Goal: Transaction & Acquisition: Obtain resource

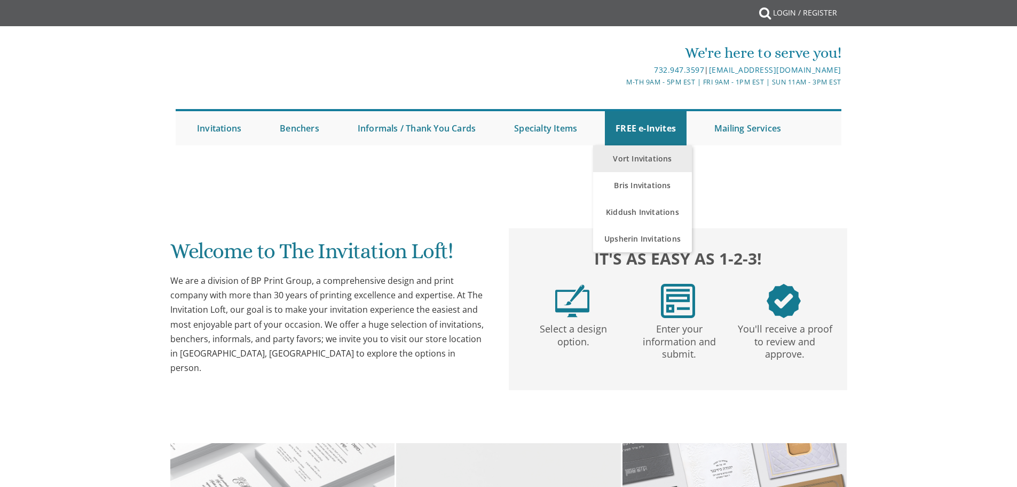
click at [649, 161] on link "Vort Invitations" at bounding box center [642, 158] width 99 height 27
click at [622, 191] on link "Bris Invitations" at bounding box center [642, 185] width 99 height 27
click at [640, 132] on link "FREE e-Invites" at bounding box center [646, 128] width 82 height 34
click at [639, 157] on link "Vort Invitations" at bounding box center [642, 158] width 99 height 27
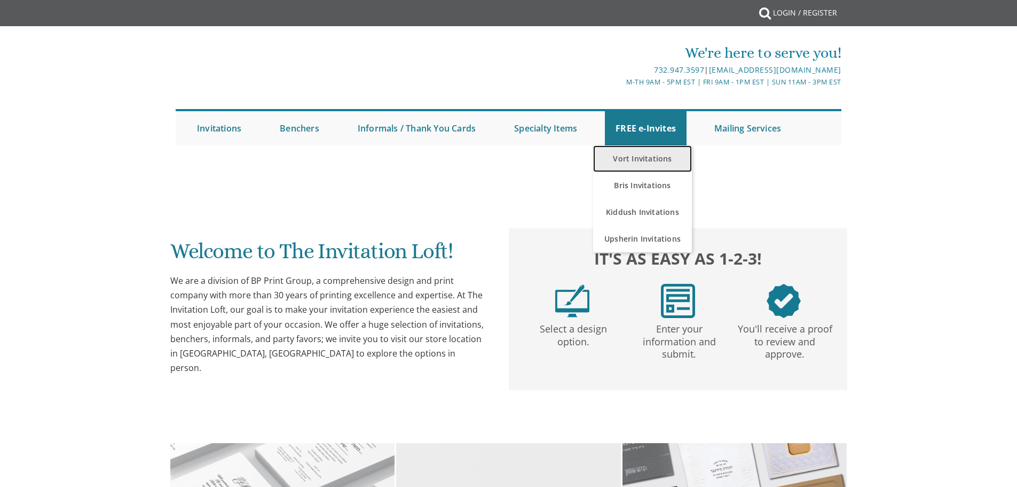
click at [639, 157] on link "Vort Invitations" at bounding box center [642, 158] width 99 height 27
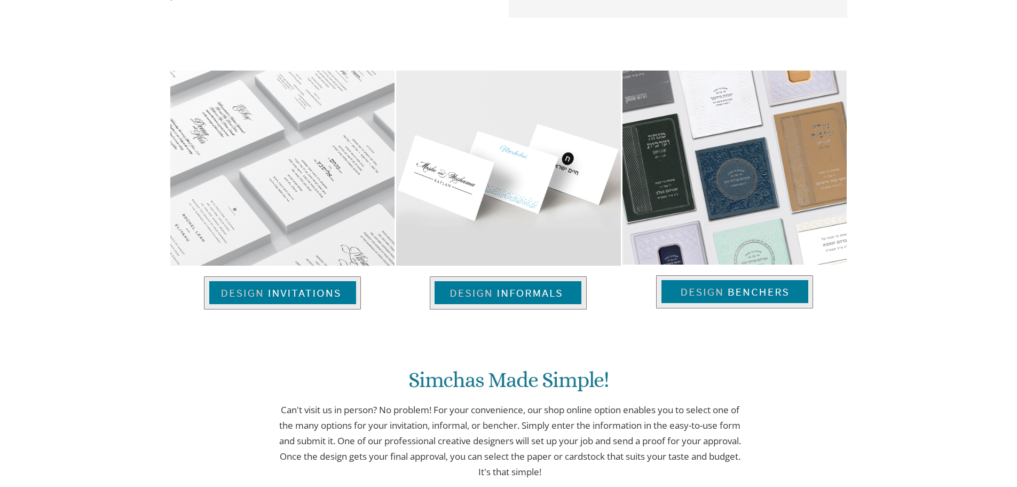
scroll to position [374, 0]
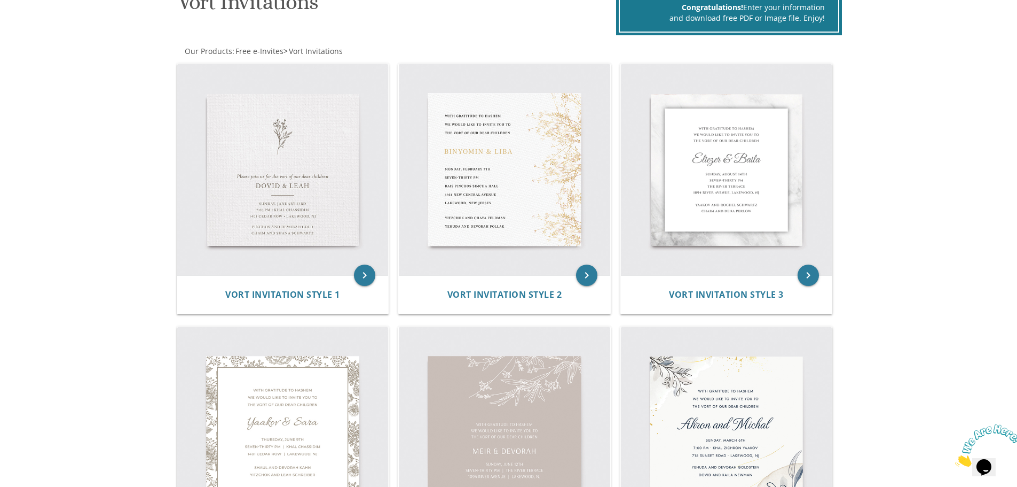
scroll to position [160, 0]
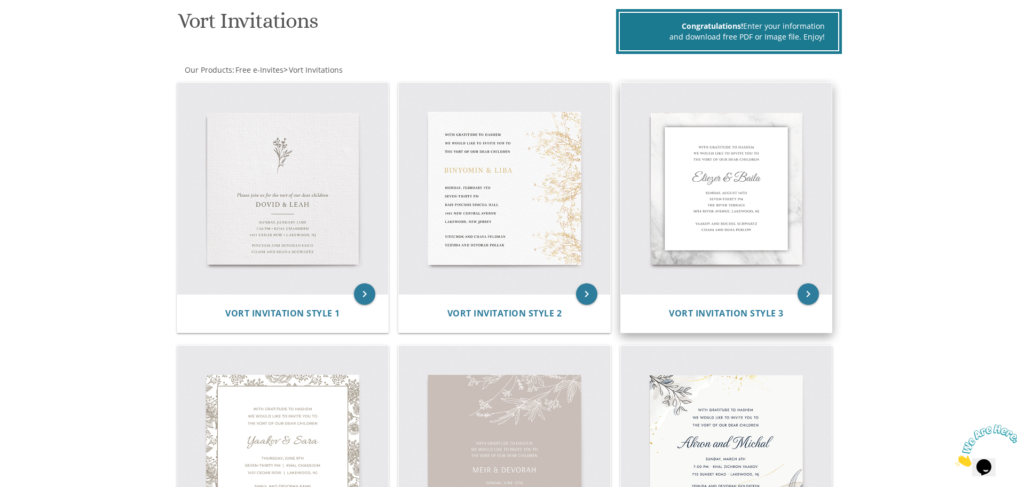
click at [715, 186] on img at bounding box center [726, 188] width 211 height 211
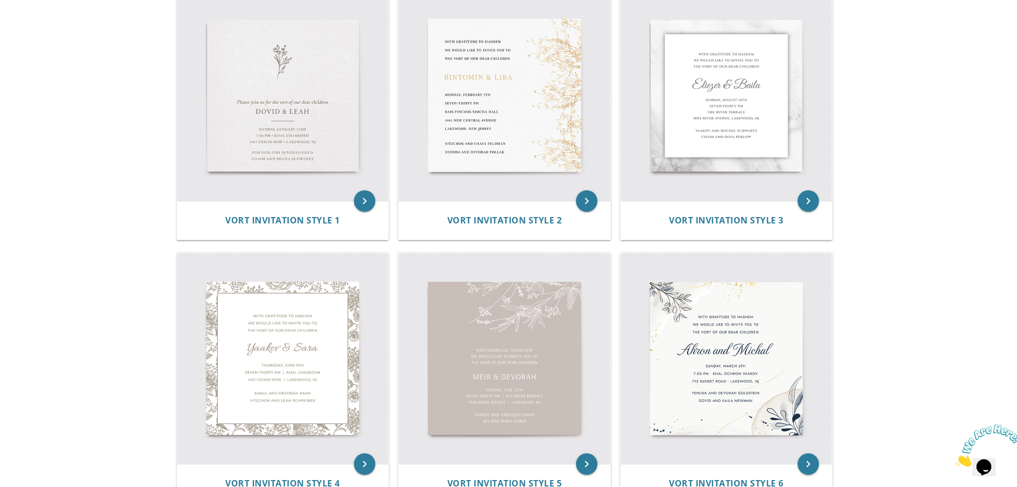
scroll to position [427, 0]
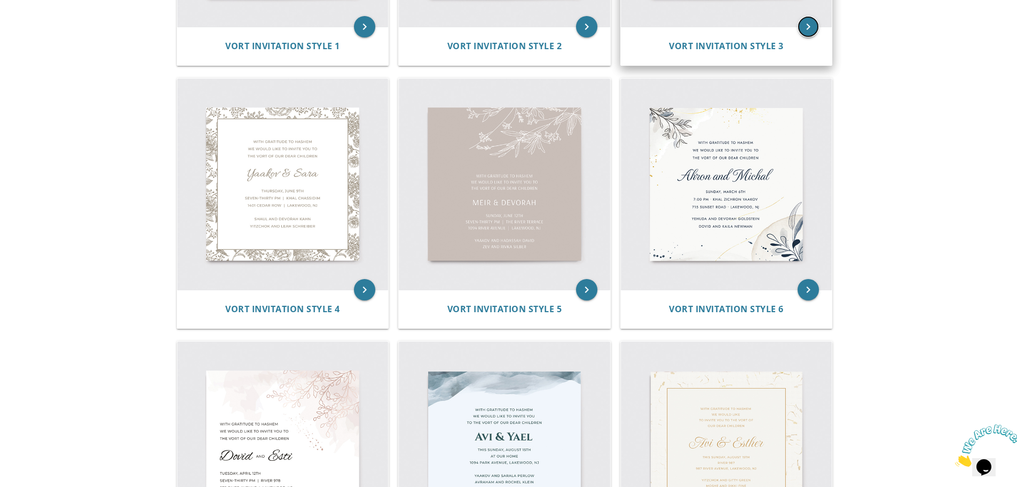
click at [817, 32] on icon "keyboard_arrow_right" at bounding box center [808, 26] width 21 height 21
click at [810, 25] on icon "keyboard_arrow_right" at bounding box center [808, 26] width 21 height 21
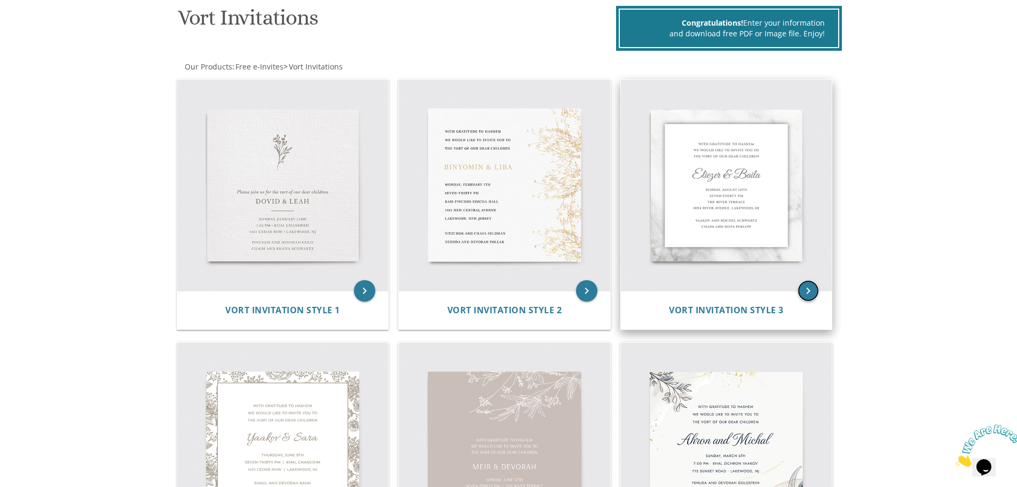
scroll to position [160, 0]
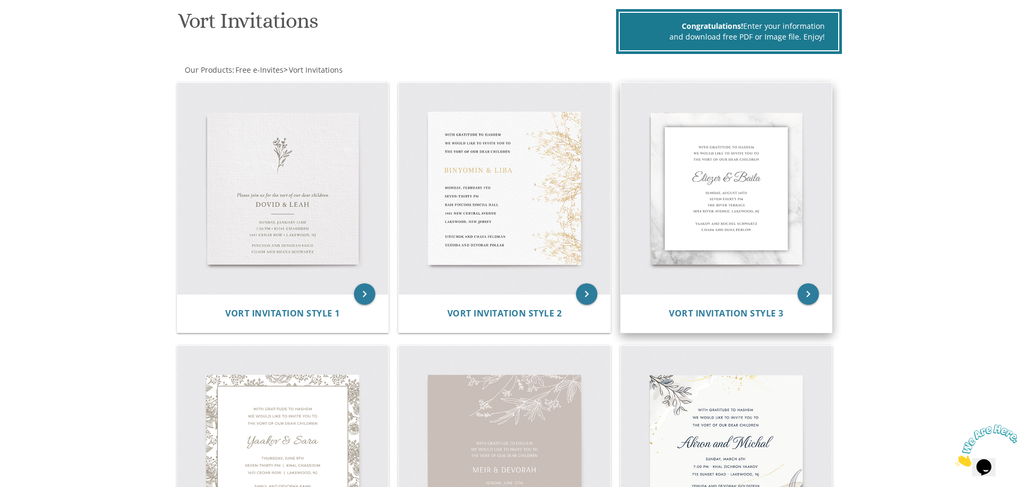
click at [734, 190] on img at bounding box center [726, 188] width 211 height 211
click at [814, 295] on icon "keyboard_arrow_right" at bounding box center [808, 293] width 21 height 21
click at [720, 180] on img at bounding box center [726, 188] width 211 height 211
click at [790, 298] on div "Vort Invitation Style 3" at bounding box center [726, 313] width 211 height 38
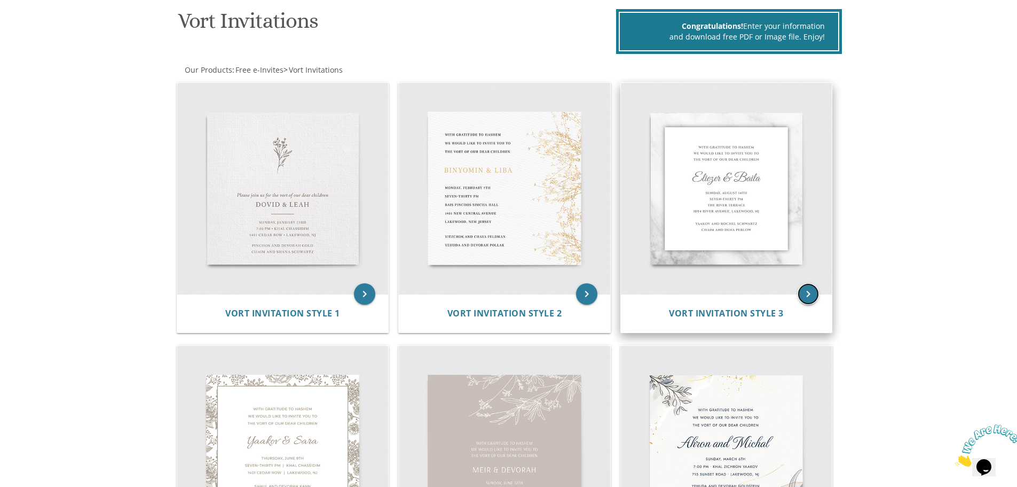
click at [803, 297] on icon "keyboard_arrow_right" at bounding box center [808, 293] width 21 height 21
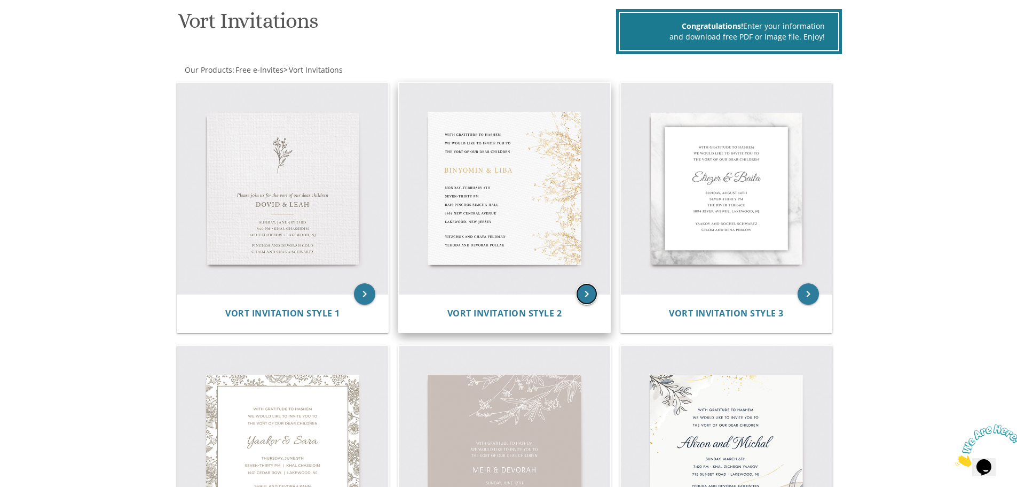
click at [583, 287] on icon "keyboard_arrow_right" at bounding box center [586, 293] width 21 height 21
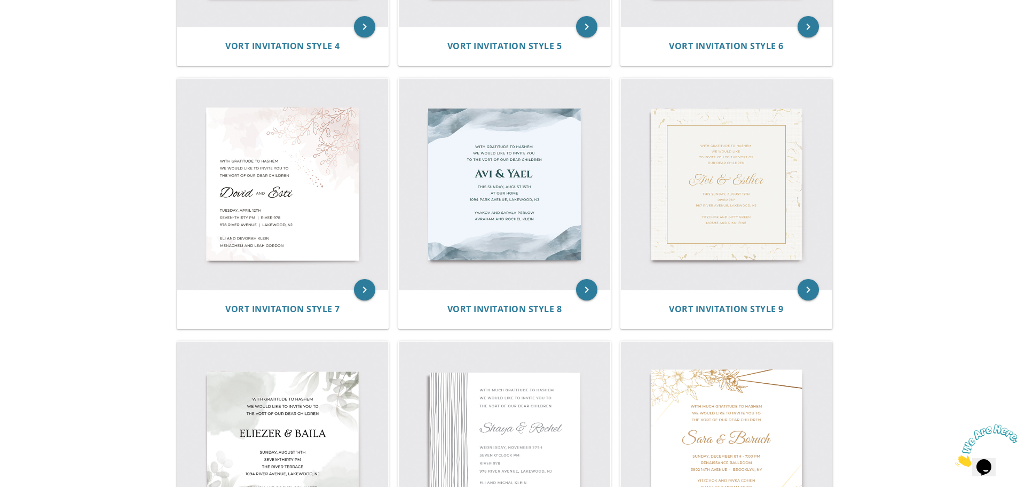
scroll to position [694, 0]
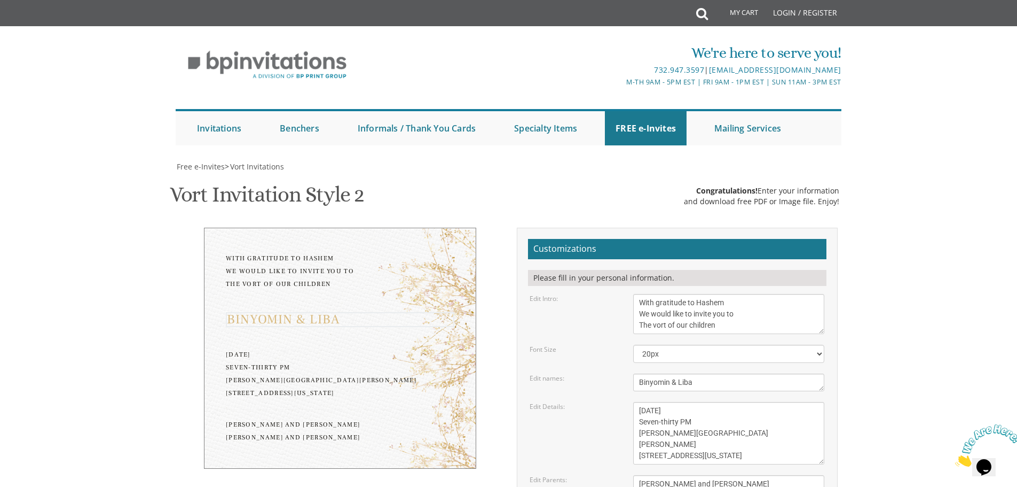
click at [650, 373] on textarea "Binyomin & Liba" at bounding box center [728, 382] width 191 height 18
type textarea "Boruch &"
click at [636, 124] on link "FREE e-Invites" at bounding box center [646, 128] width 82 height 34
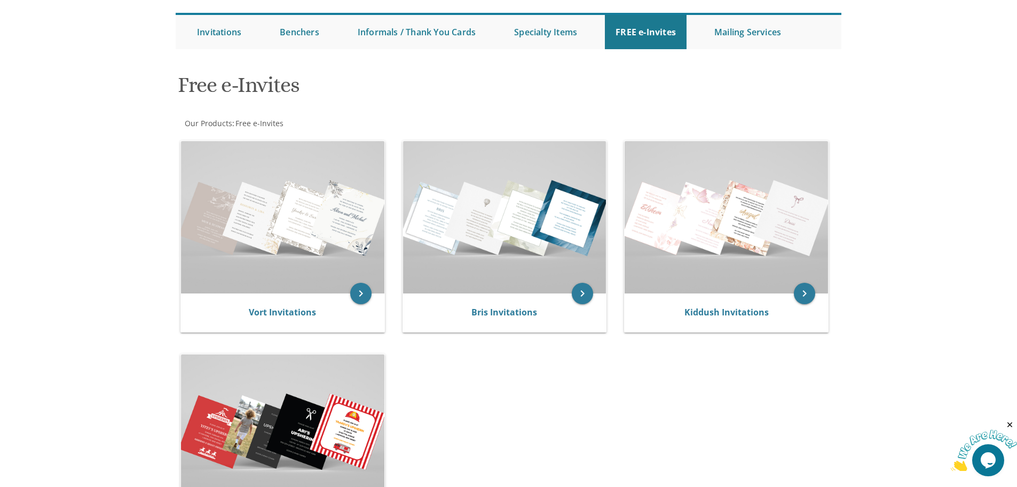
scroll to position [107, 0]
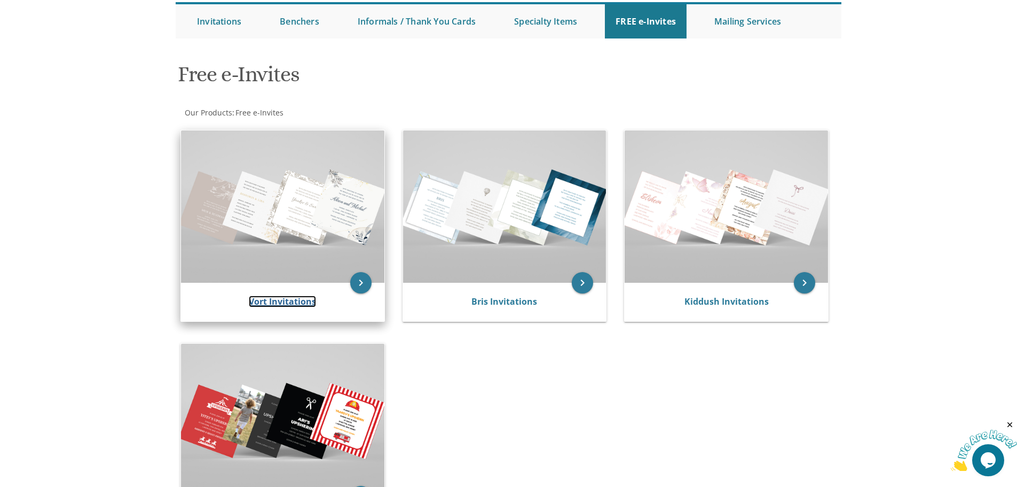
click at [310, 304] on link "Vort Invitations" at bounding box center [282, 301] width 67 height 12
click at [364, 280] on icon "keyboard_arrow_right" at bounding box center [360, 282] width 21 height 21
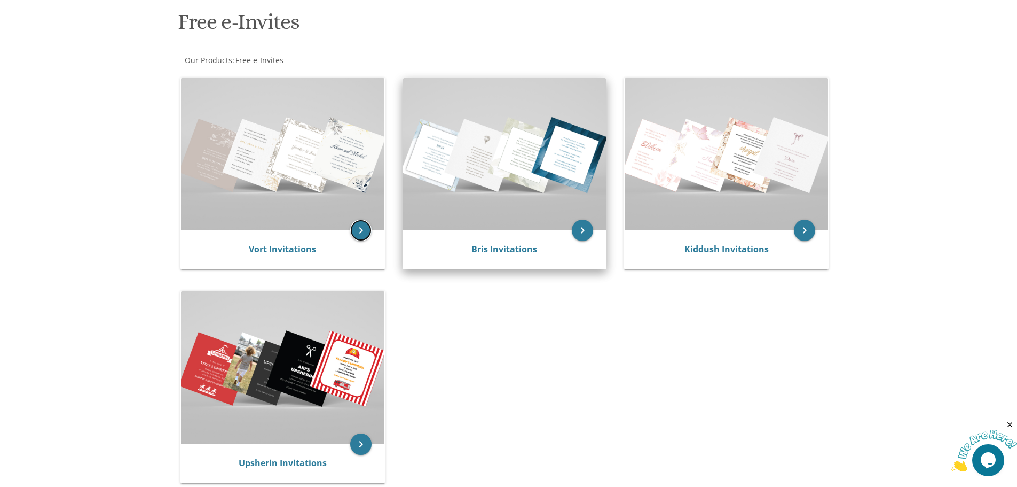
scroll to position [53, 0]
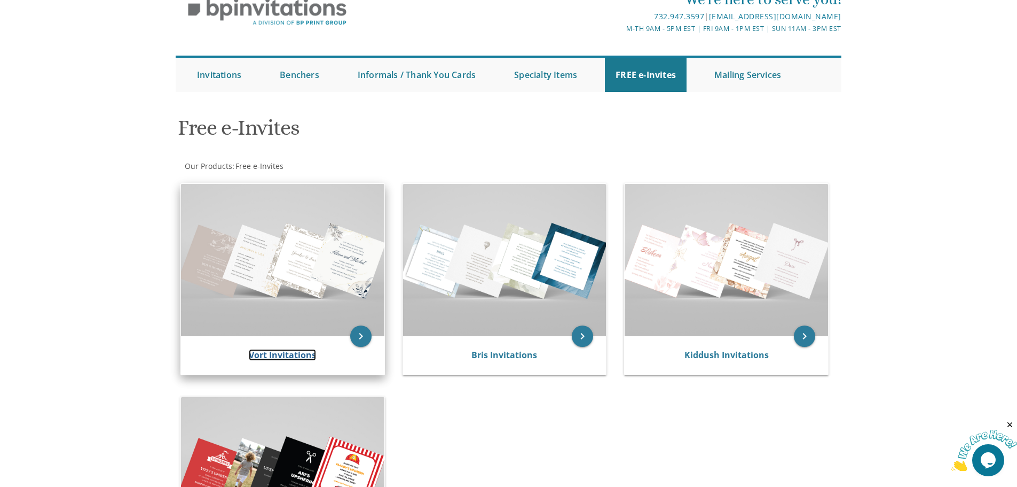
click at [294, 356] on link "Vort Invitations" at bounding box center [282, 355] width 67 height 12
click at [362, 338] on icon "keyboard_arrow_right" at bounding box center [360, 335] width 21 height 21
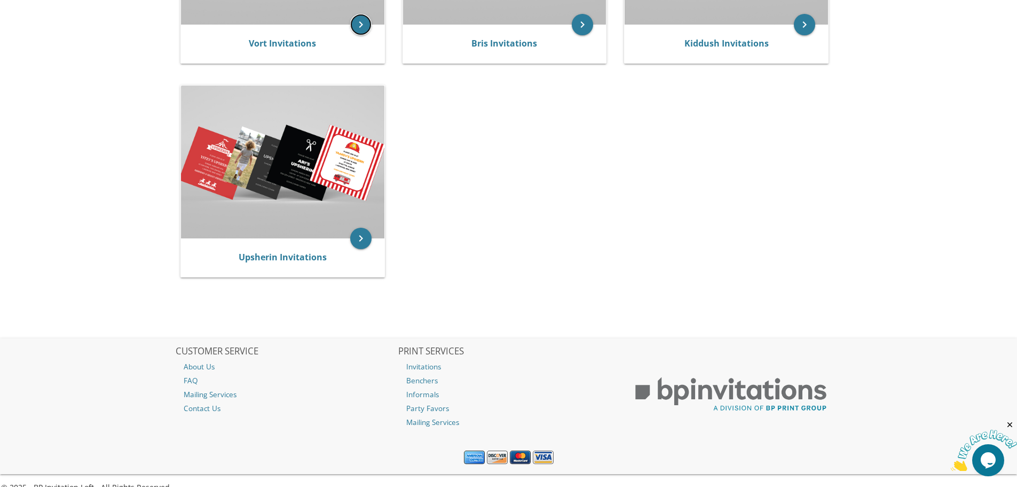
scroll to position [381, 0]
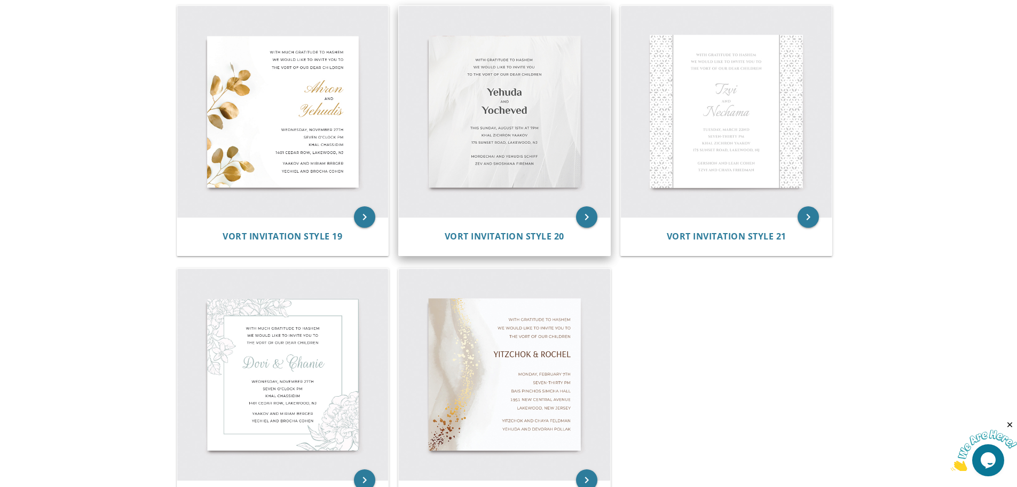
scroll to position [1816, 0]
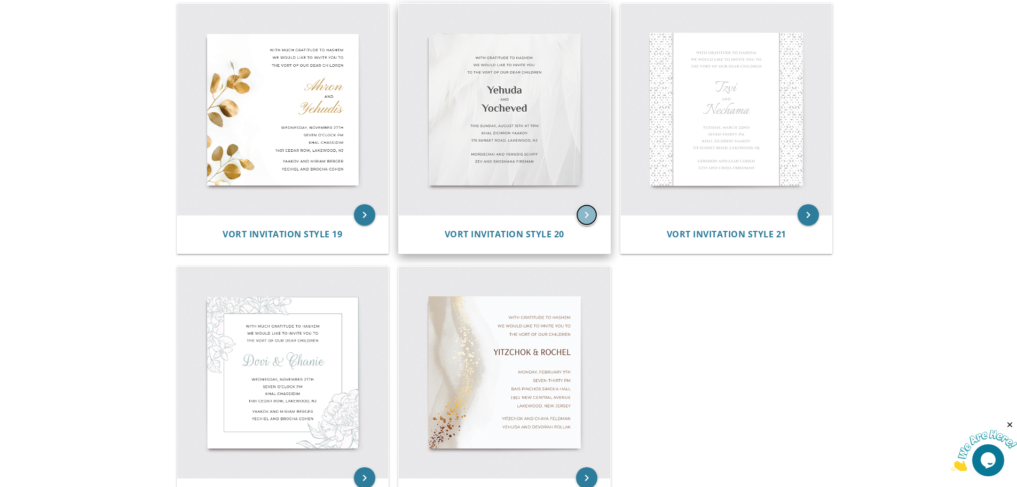
click at [581, 210] on icon "keyboard_arrow_right" at bounding box center [586, 214] width 21 height 21
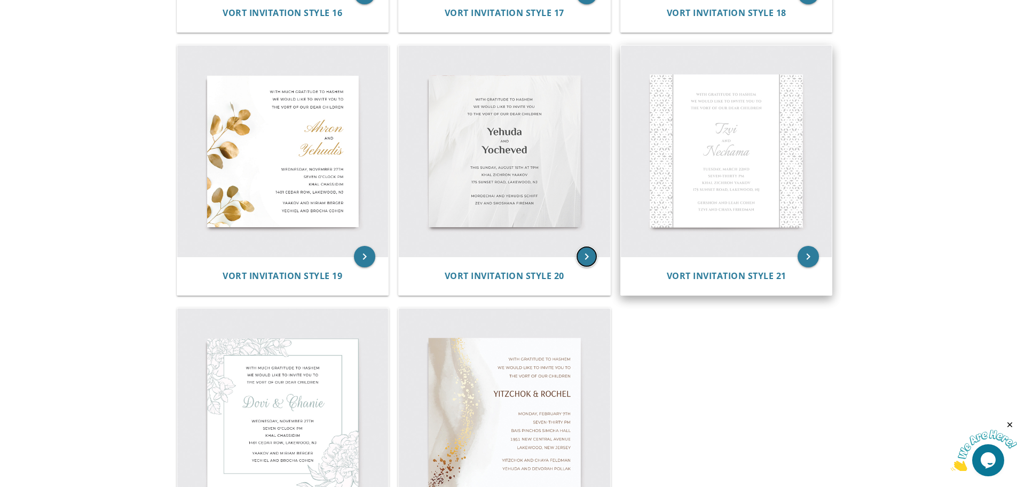
scroll to position [1762, 0]
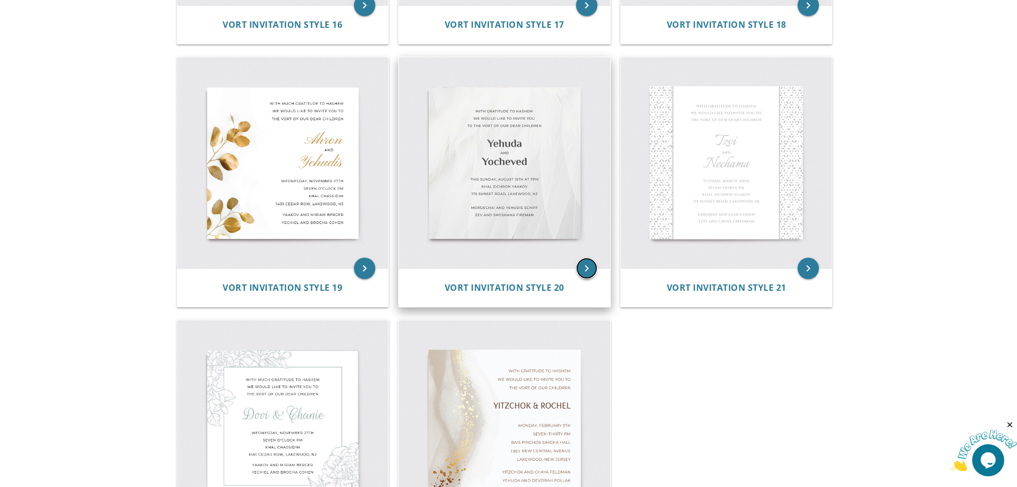
click at [583, 264] on icon "keyboard_arrow_right" at bounding box center [586, 267] width 21 height 21
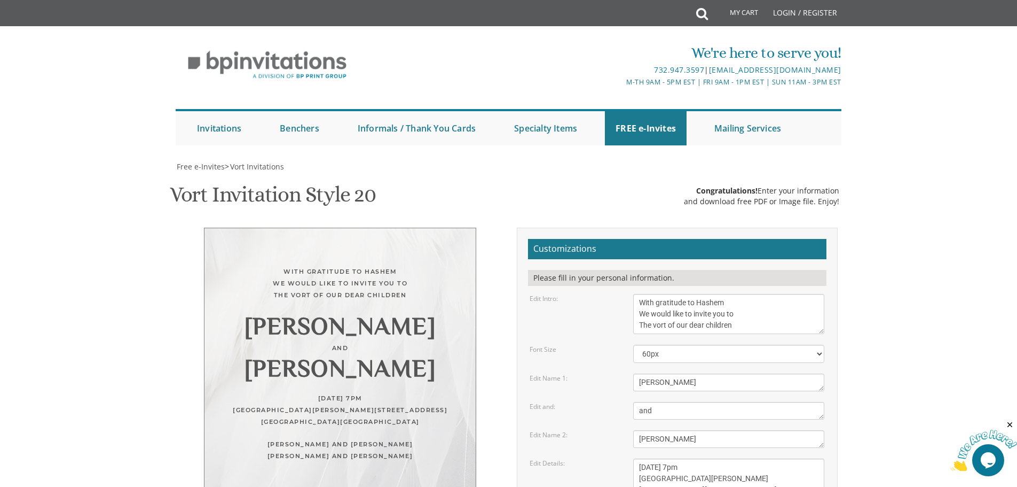
scroll to position [53, 0]
click at [673, 373] on textarea "[PERSON_NAME]" at bounding box center [728, 382] width 191 height 18
type textarea "[PERSON_NAME]"
click at [684, 430] on textarea "[PERSON_NAME]" at bounding box center [728, 439] width 191 height 18
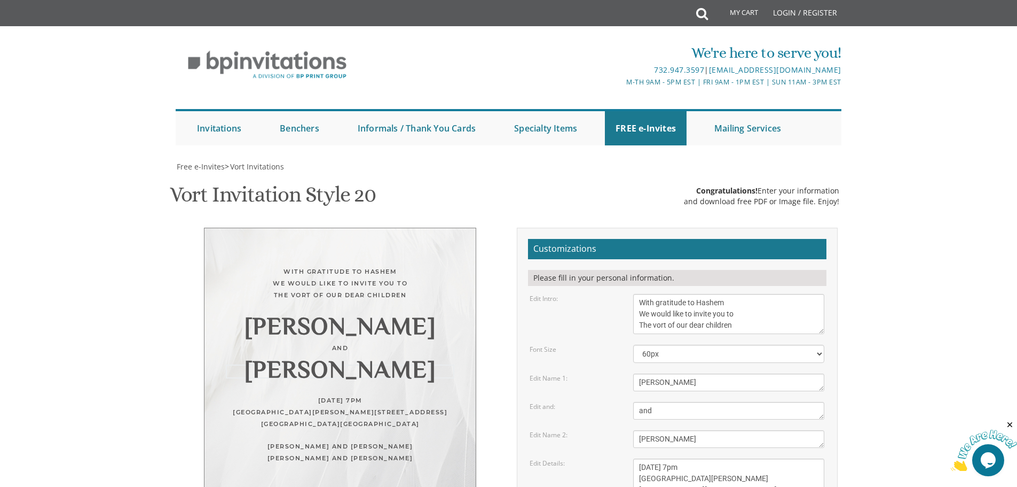
click at [684, 430] on textarea "[PERSON_NAME]" at bounding box center [728, 439] width 191 height 18
type textarea "[PERSON_NAME]"
click at [652, 458] on textarea "[DATE] 7pm [GEOGRAPHIC_DATA][PERSON_NAME][STREET_ADDRESS][GEOGRAPHIC_DATA][GEOG…" at bounding box center [728, 478] width 191 height 40
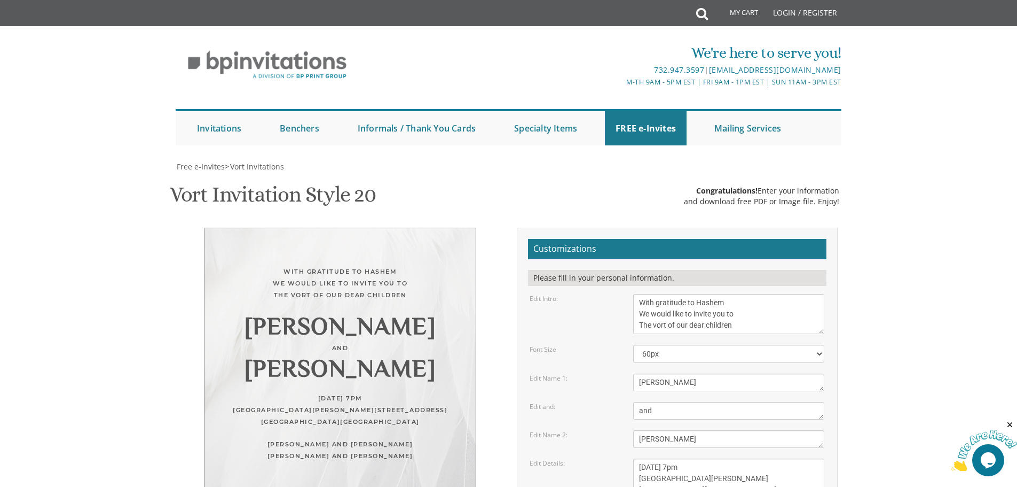
click at [652, 458] on textarea "[DATE] 7pm [GEOGRAPHIC_DATA][PERSON_NAME][STREET_ADDRESS][GEOGRAPHIC_DATA][GEOG…" at bounding box center [728, 478] width 191 height 40
click at [680, 458] on textarea "[DATE] 7pm [GEOGRAPHIC_DATA][PERSON_NAME][STREET_ADDRESS][GEOGRAPHIC_DATA][GEOG…" at bounding box center [728, 478] width 191 height 40
click at [687, 458] on textarea "[DATE] 7pm [GEOGRAPHIC_DATA][PERSON_NAME][STREET_ADDRESS][GEOGRAPHIC_DATA][GEOG…" at bounding box center [728, 478] width 191 height 40
click at [742, 458] on textarea "[DATE] 7pm [GEOGRAPHIC_DATA][PERSON_NAME][STREET_ADDRESS][GEOGRAPHIC_DATA][GEOG…" at bounding box center [728, 478] width 191 height 40
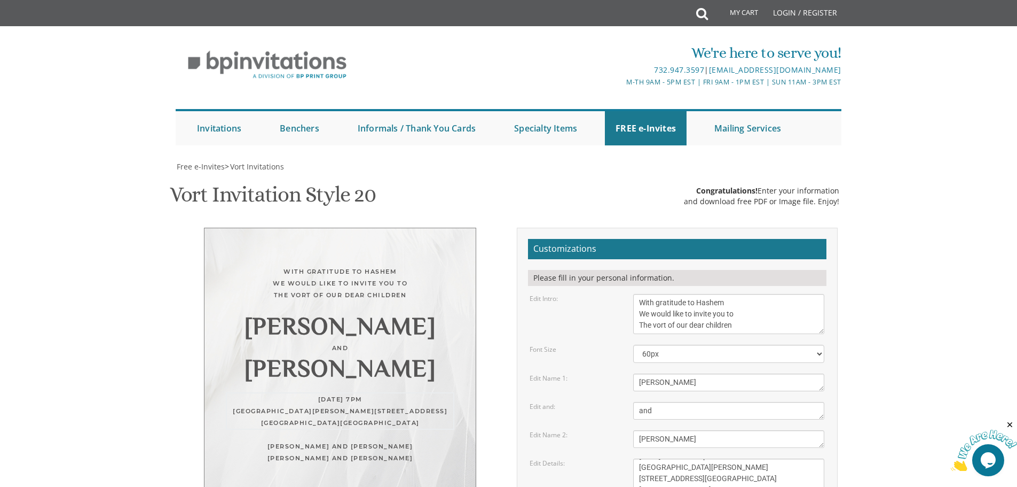
scroll to position [214, 0]
click at [660, 458] on textarea "[DATE] 7pm [GEOGRAPHIC_DATA][PERSON_NAME][STREET_ADDRESS][GEOGRAPHIC_DATA][GEOG…" at bounding box center [728, 478] width 191 height 40
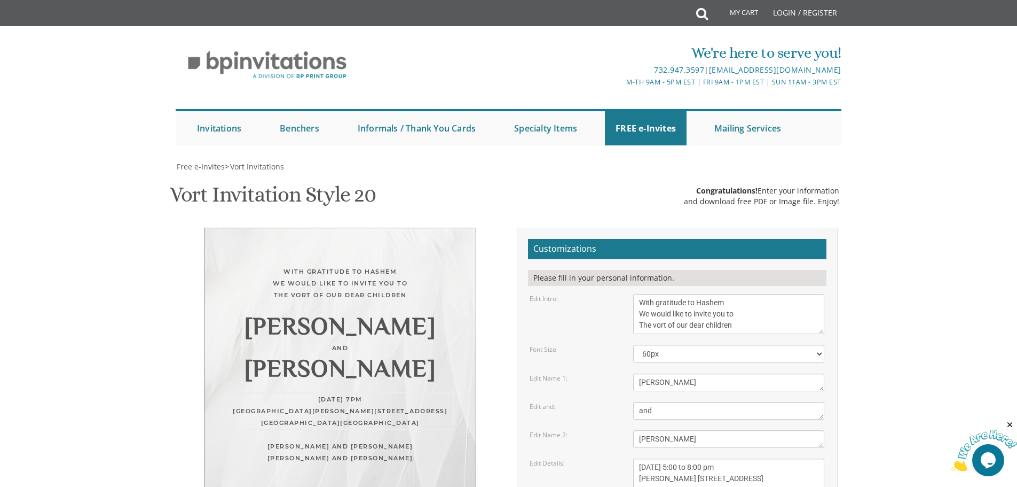
click at [691, 458] on textarea "[DATE] 7pm [GEOGRAPHIC_DATA][PERSON_NAME][STREET_ADDRESS][GEOGRAPHIC_DATA][GEOG…" at bounding box center [728, 478] width 191 height 40
drag, startPoint x: 694, startPoint y: 276, endPoint x: 697, endPoint y: 284, distance: 8.4
click at [694, 458] on textarea "[DATE] 7pm [GEOGRAPHIC_DATA][PERSON_NAME][STREET_ADDRESS][GEOGRAPHIC_DATA][GEOG…" at bounding box center [728, 478] width 191 height 40
click at [741, 458] on textarea "[DATE] 7pm [GEOGRAPHIC_DATA][PERSON_NAME][STREET_ADDRESS][GEOGRAPHIC_DATA][GEOG…" at bounding box center [728, 478] width 191 height 40
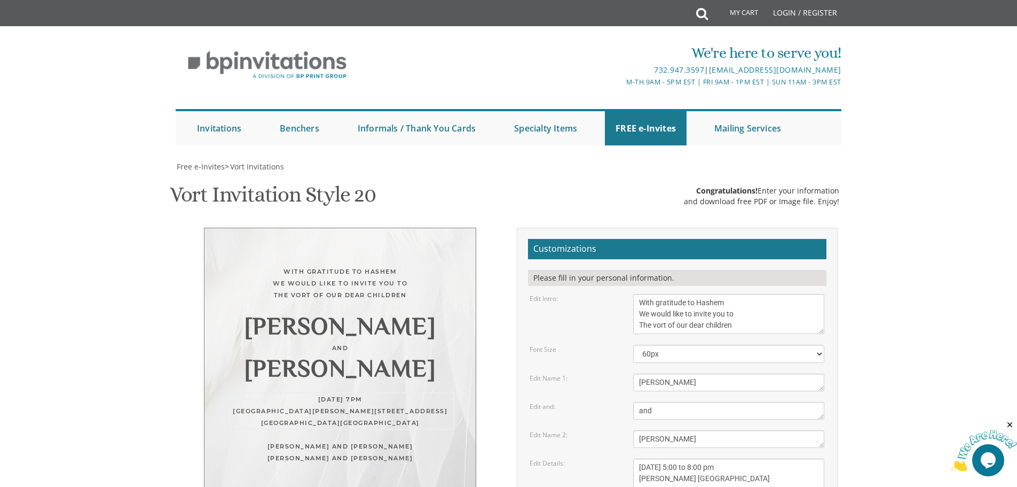
scroll to position [8, 0]
type textarea "[DATE] 5:00 to 8:00 pm [PERSON_NAME] [STREET_ADDRESS]"
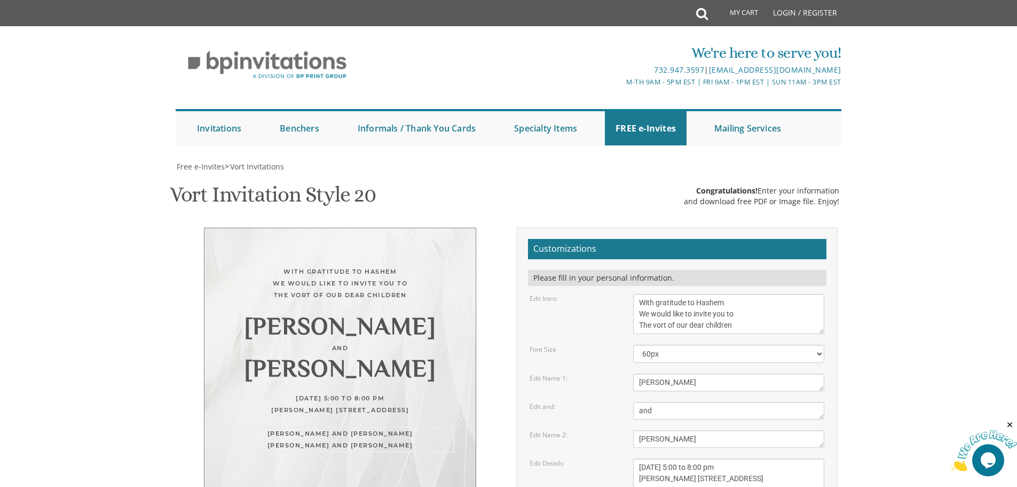
drag, startPoint x: 733, startPoint y: 262, endPoint x: 617, endPoint y: 264, distance: 115.9
drag, startPoint x: 707, startPoint y: 264, endPoint x: 894, endPoint y: 287, distance: 187.9
click at [894, 287] on body "My Cart Total: View Cart Item(s) Submit My Cart Total: View Cart Item(s) Login …" at bounding box center [508, 467] width 1017 height 935
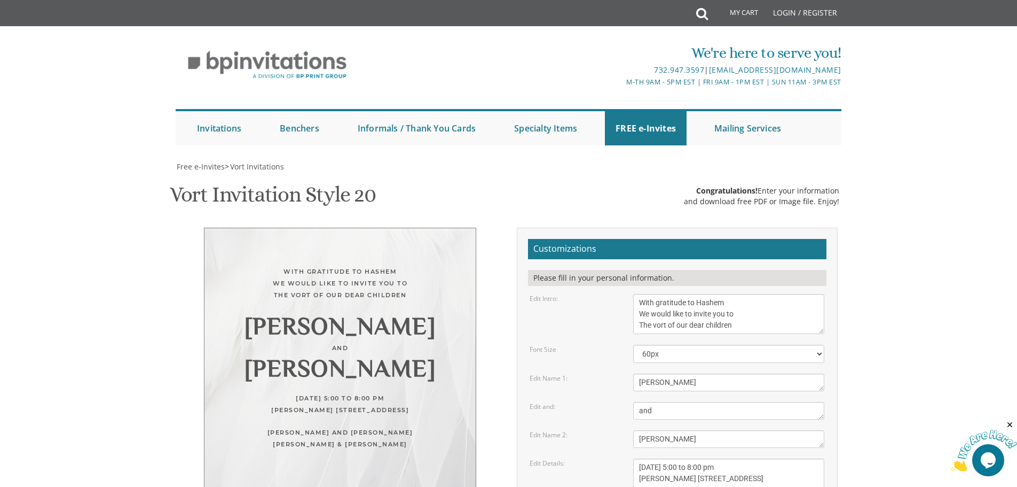
type textarea "[PERSON_NAME] & [PERSON_NAME] [PERSON_NAME] & [PERSON_NAME] [PERSON_NAME]"
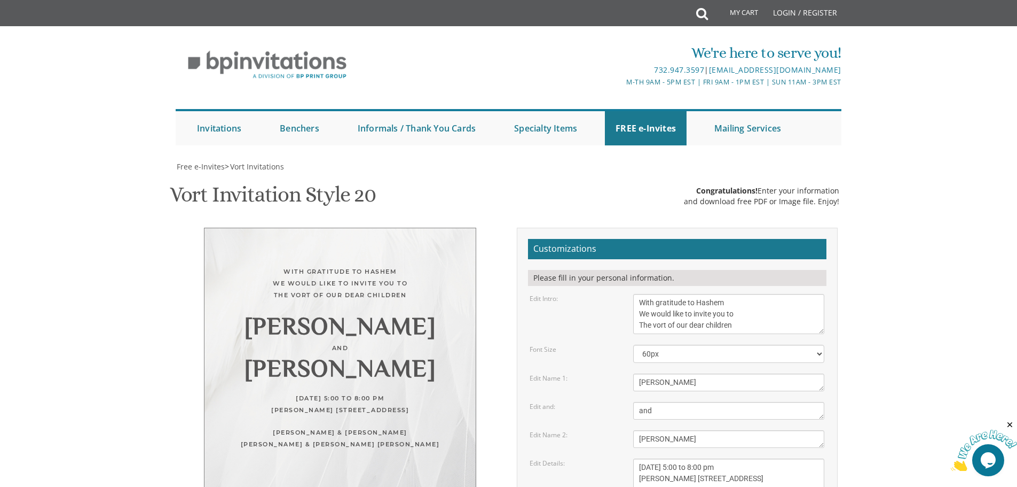
type input "[EMAIL_ADDRESS][DOMAIN_NAME]"
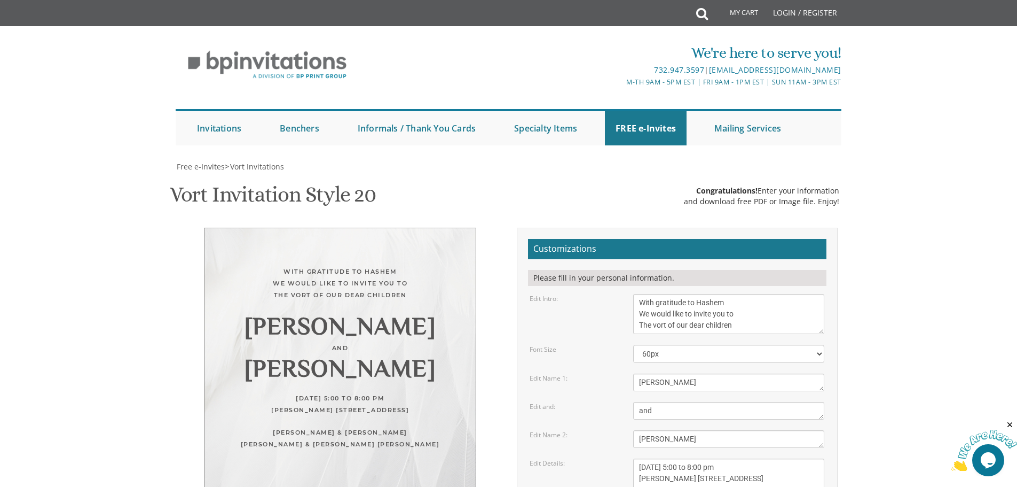
drag, startPoint x: 943, startPoint y: 294, endPoint x: 928, endPoint y: 293, distance: 15.5
click at [943, 294] on body "My Cart Total: View Cart Item(s) Submit My Cart Total: View Cart Item(s) Login …" at bounding box center [508, 467] width 1017 height 935
